Goal: Task Accomplishment & Management: Manage account settings

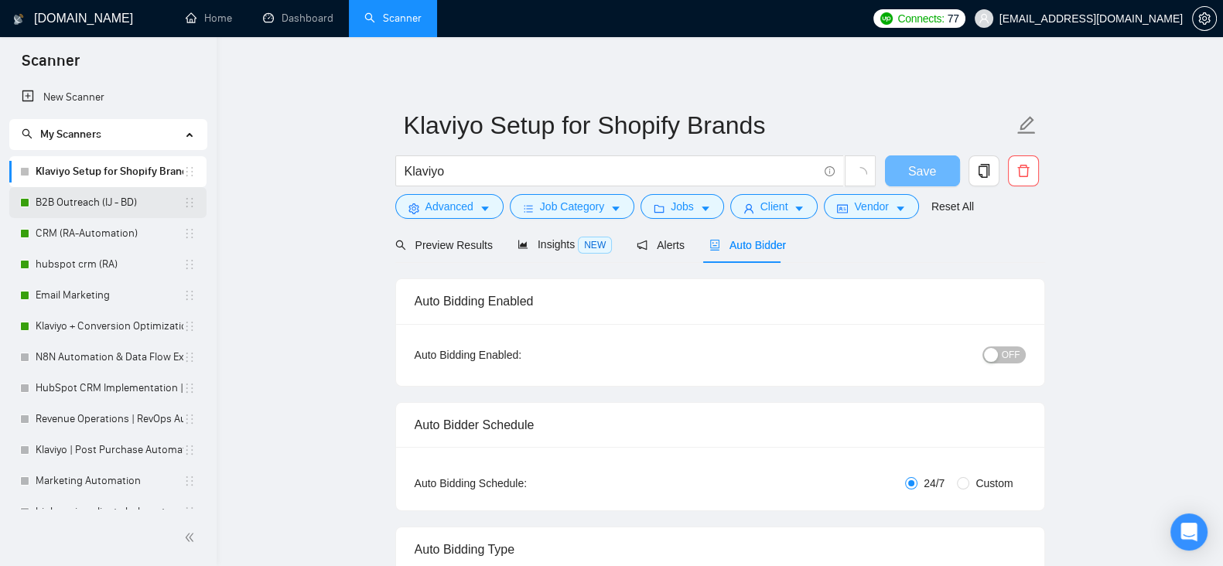
click at [107, 196] on link "B2B Outreach (IJ - BD)" at bounding box center [110, 202] width 148 height 31
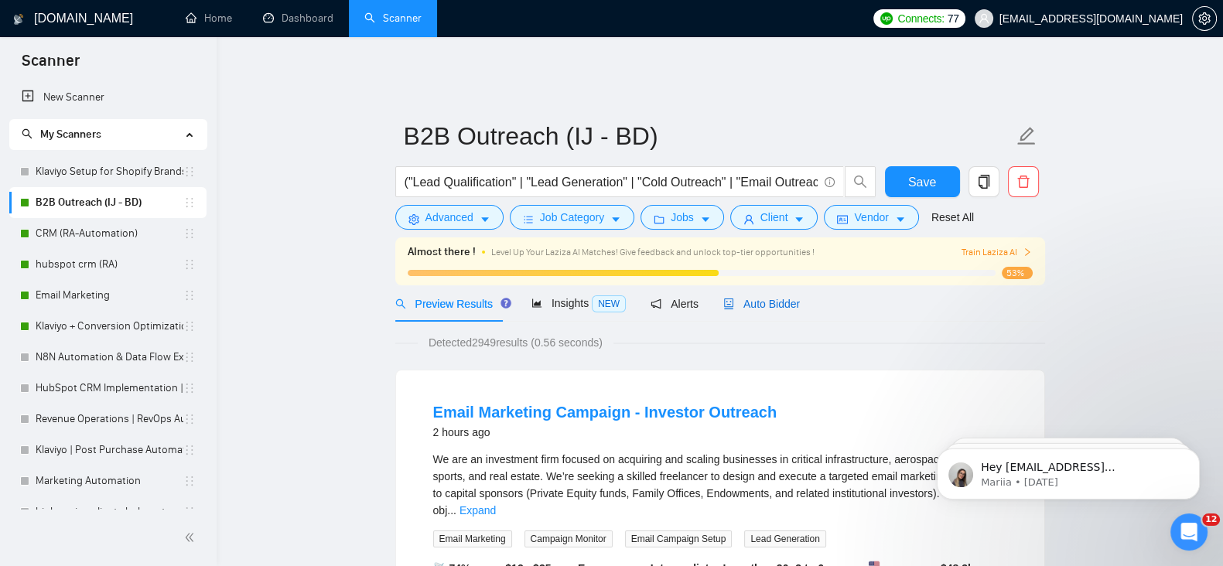
click at [765, 298] on span "Auto Bidder" at bounding box center [761, 304] width 77 height 12
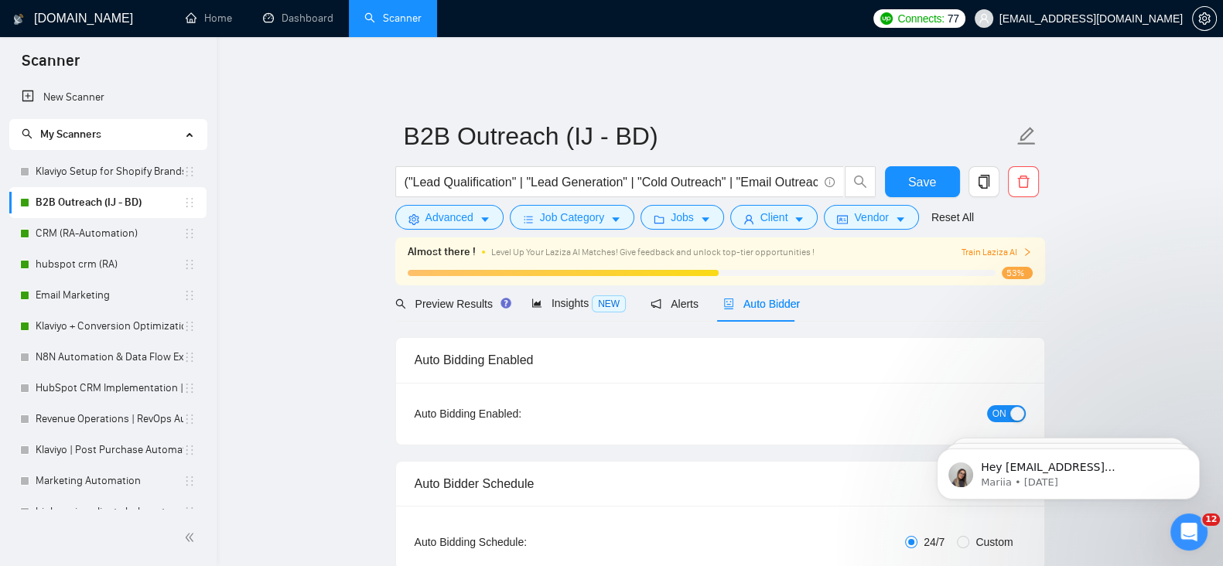
click at [996, 405] on span "ON" at bounding box center [999, 413] width 14 height 17
click at [909, 176] on span "Save" at bounding box center [922, 182] width 28 height 19
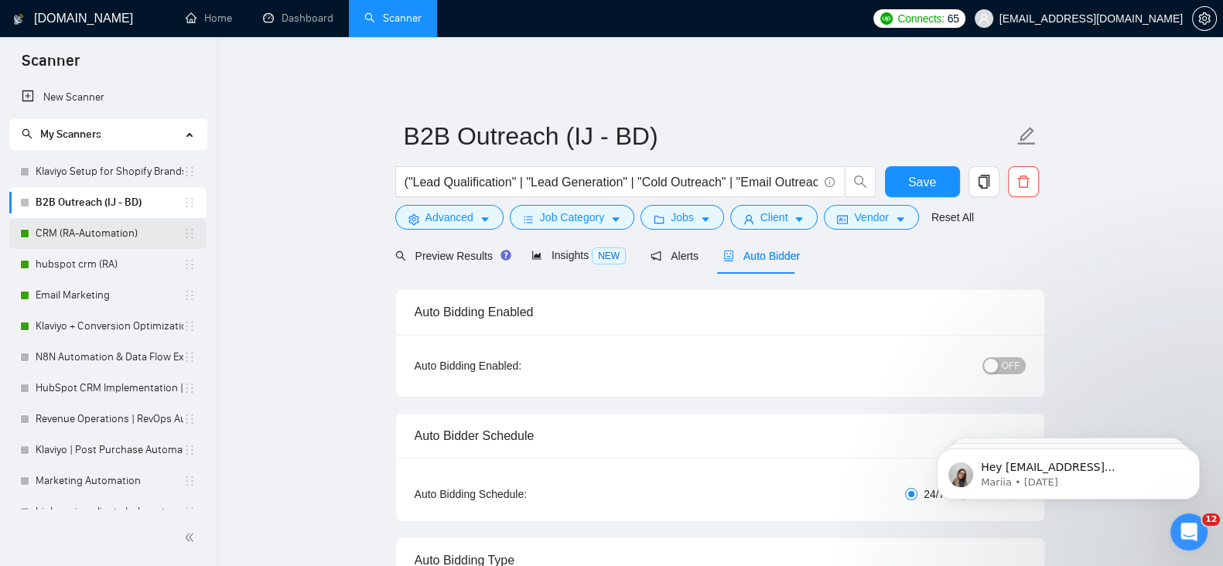
click at [51, 230] on link "CRM (RA-Automation)" at bounding box center [110, 233] width 148 height 31
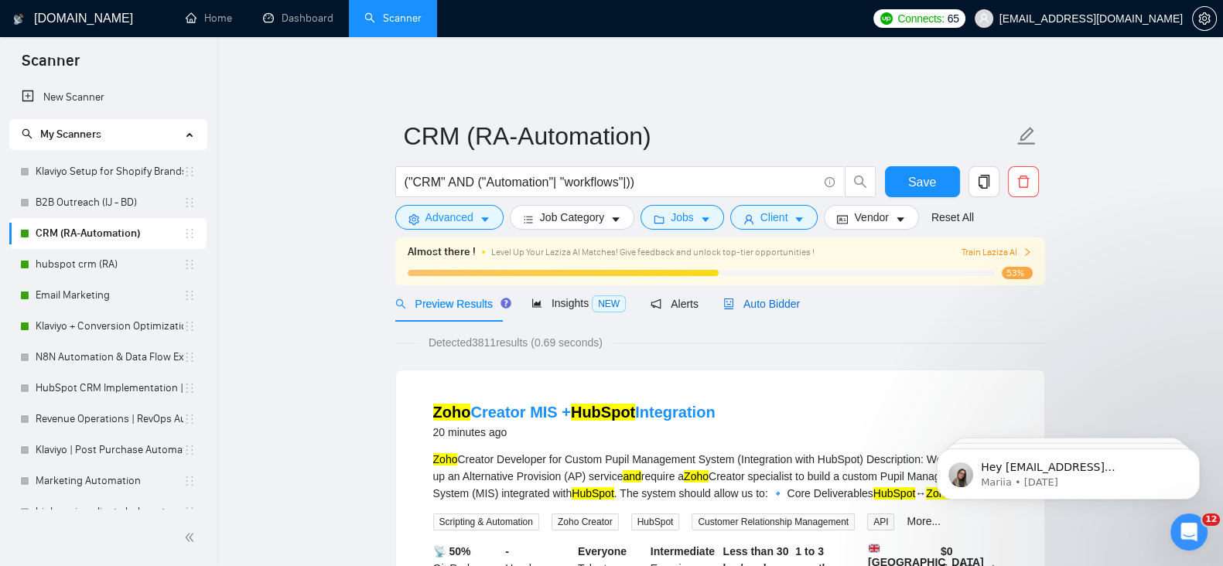
click at [764, 298] on span "Auto Bidder" at bounding box center [761, 304] width 77 height 12
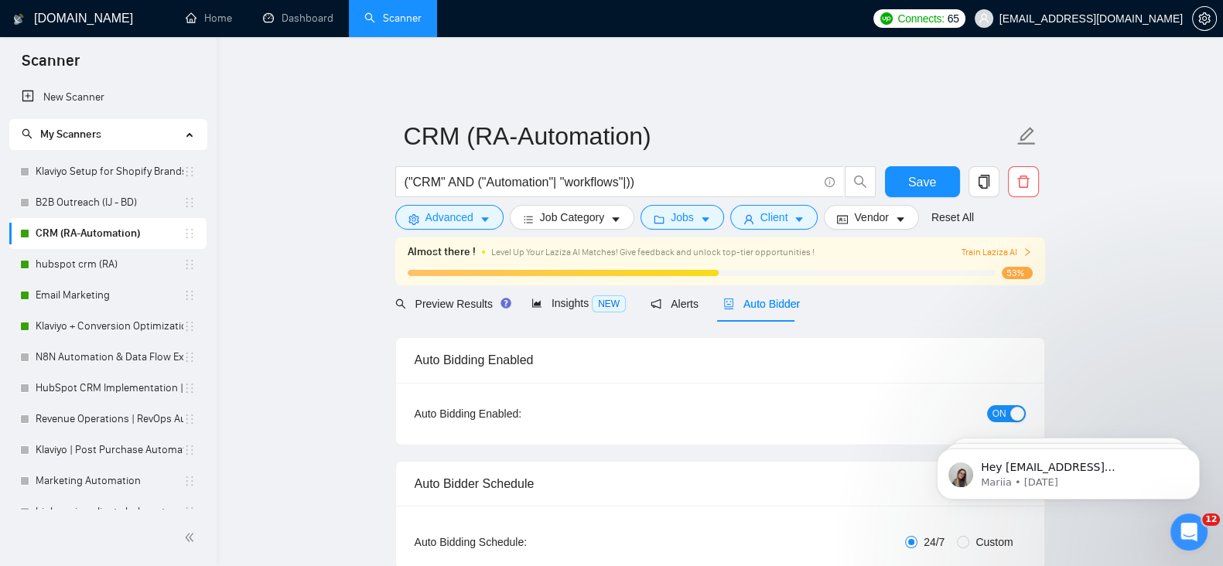
click at [999, 405] on span "ON" at bounding box center [999, 413] width 14 height 17
click at [921, 173] on span "Save" at bounding box center [922, 182] width 28 height 19
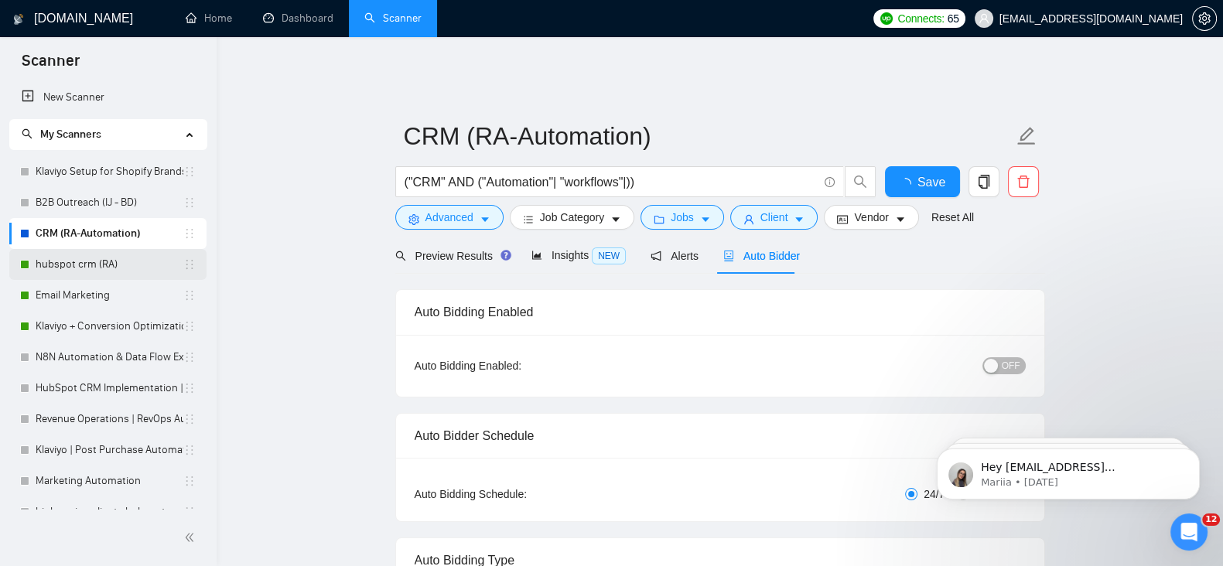
click at [90, 265] on link "hubspot crm (RA)" at bounding box center [110, 264] width 148 height 31
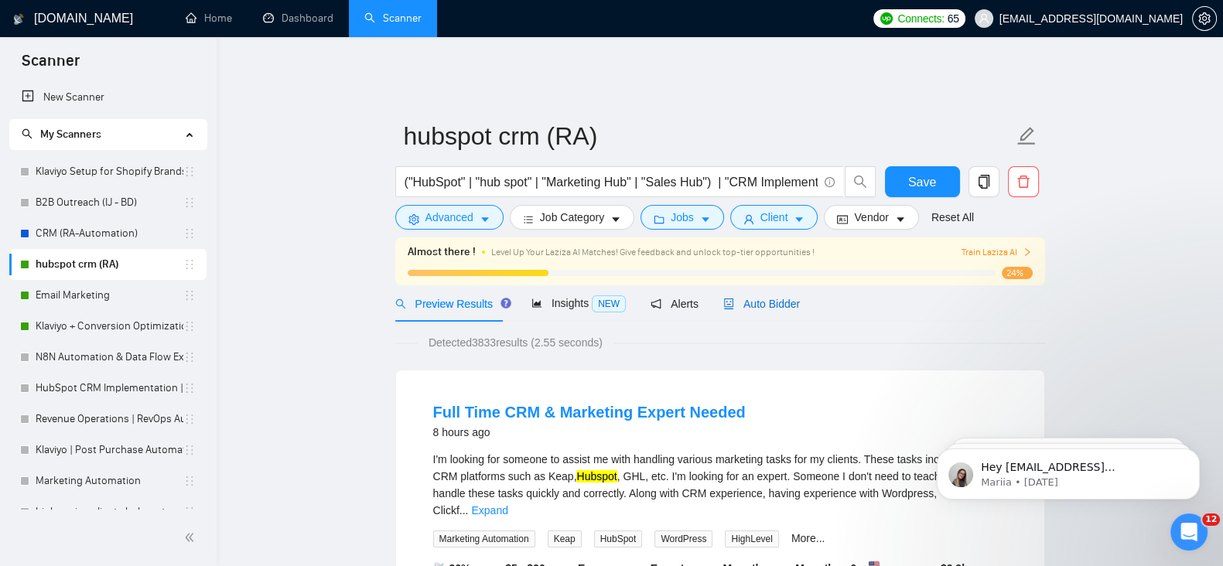
click at [784, 298] on span "Auto Bidder" at bounding box center [761, 304] width 77 height 12
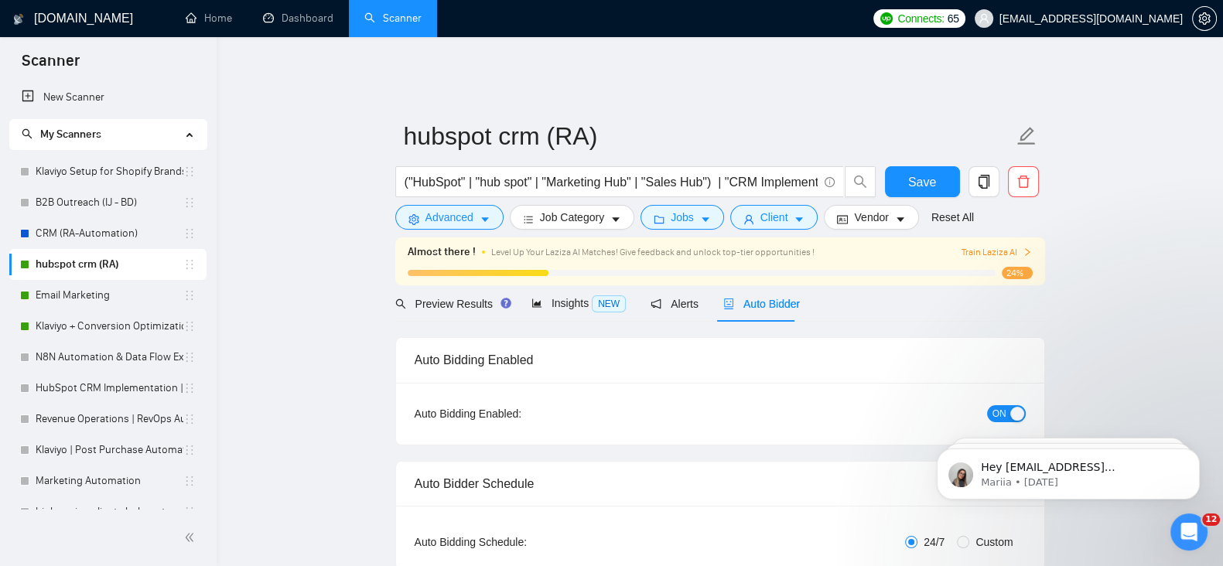
click at [996, 405] on span "ON" at bounding box center [999, 413] width 14 height 17
click at [924, 173] on span "Save" at bounding box center [922, 182] width 28 height 19
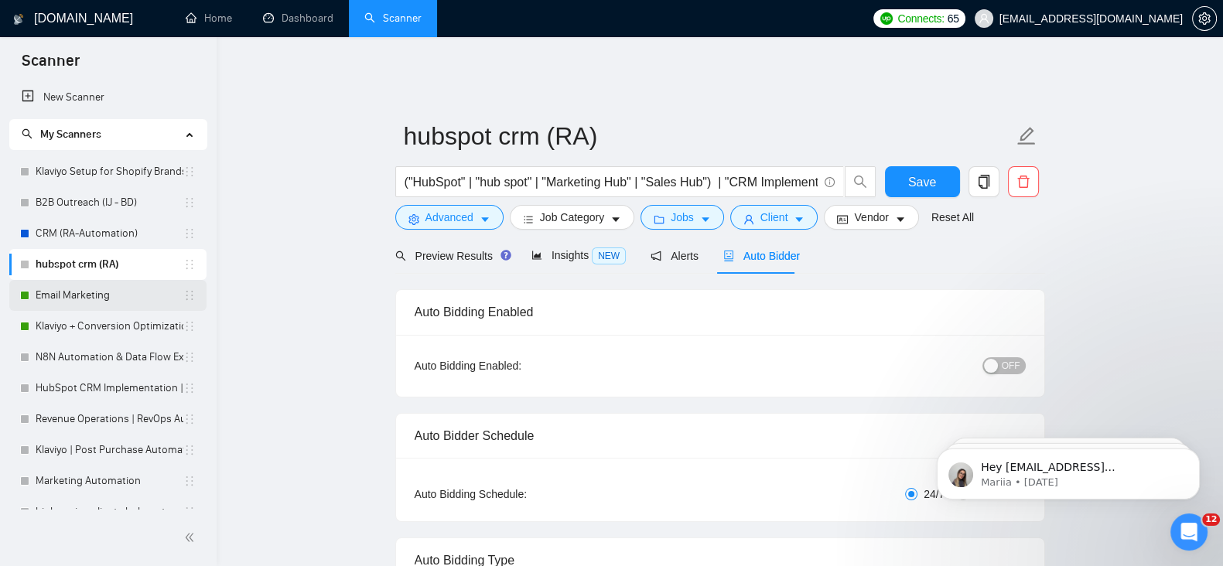
click at [60, 292] on link "Email Marketing" at bounding box center [110, 295] width 148 height 31
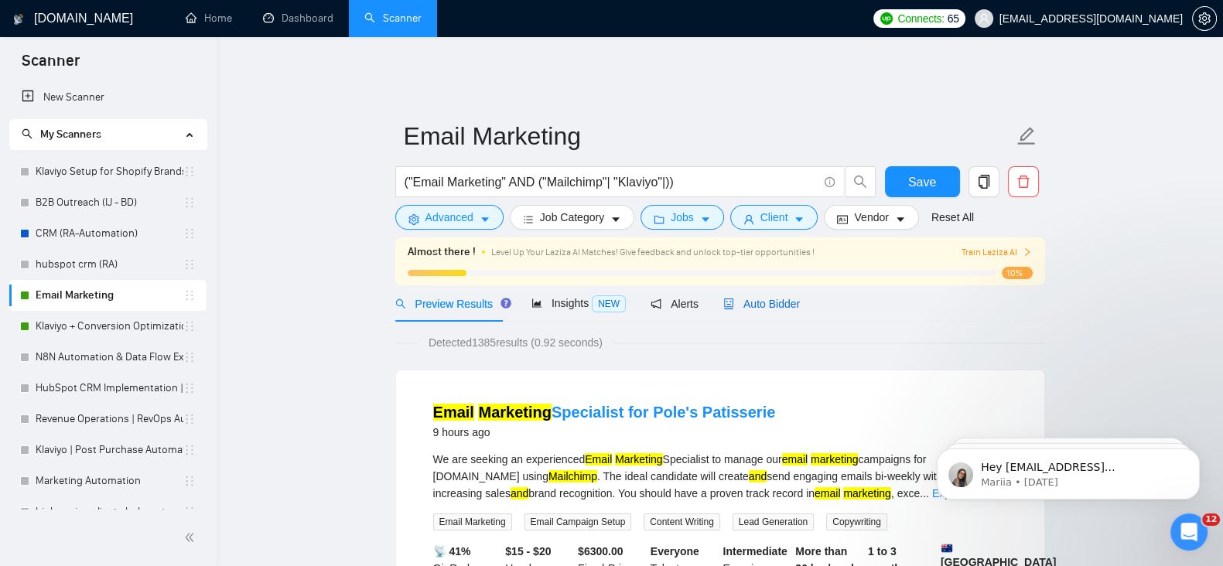
click at [768, 298] on span "Auto Bidder" at bounding box center [761, 304] width 77 height 12
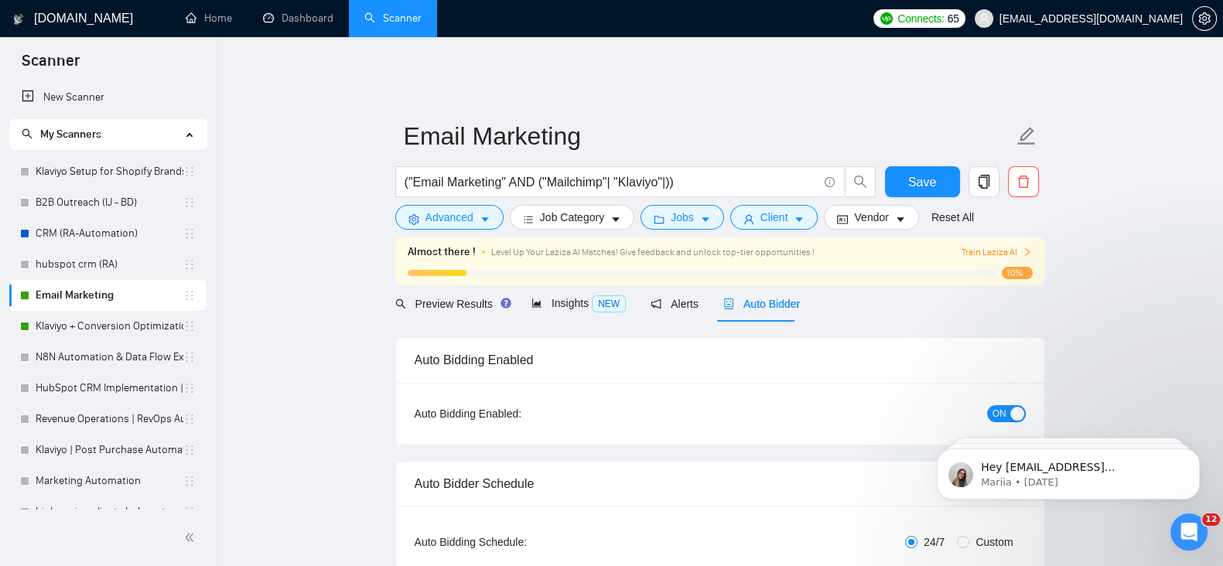
click at [1000, 405] on span "ON" at bounding box center [999, 413] width 14 height 17
click at [913, 173] on span "Save" at bounding box center [922, 182] width 28 height 19
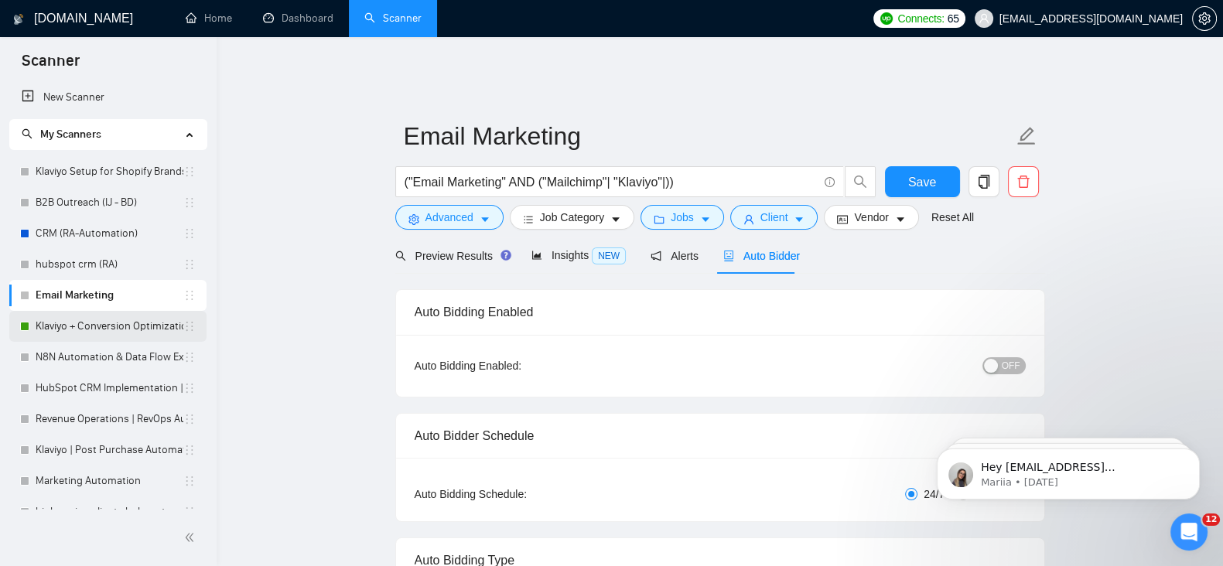
click at [114, 323] on link "Klaviyo + Conversion Optimization" at bounding box center [110, 326] width 148 height 31
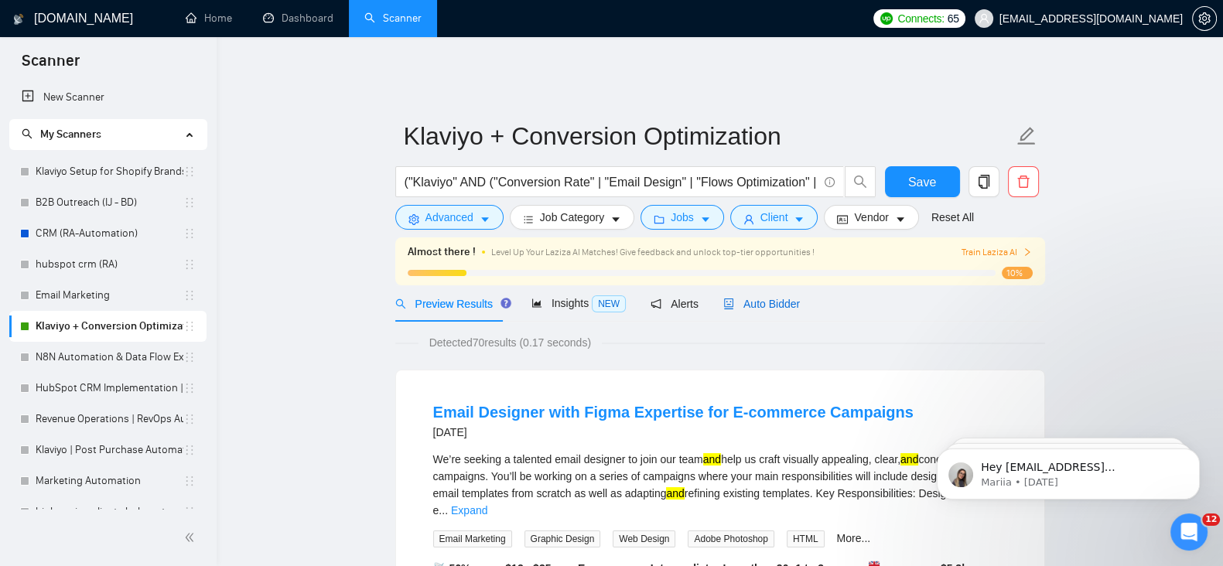
click at [776, 298] on span "Auto Bidder" at bounding box center [761, 304] width 77 height 12
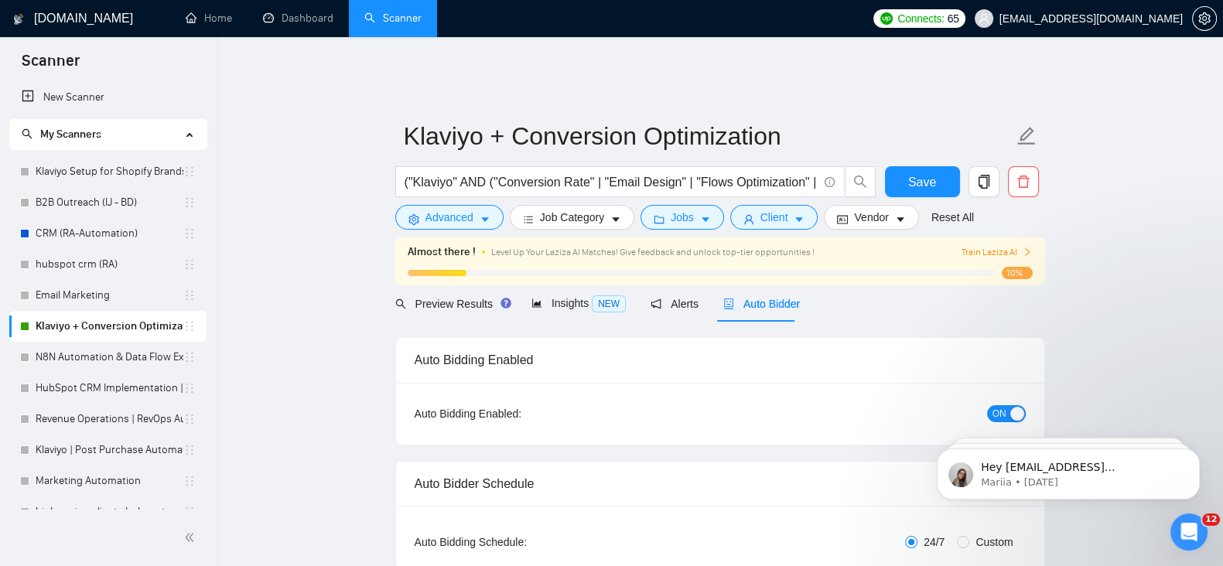
click at [1005, 405] on span "ON" at bounding box center [999, 413] width 14 height 17
click at [921, 173] on span "Save" at bounding box center [922, 182] width 28 height 19
